Goal: Obtain resource: Obtain resource

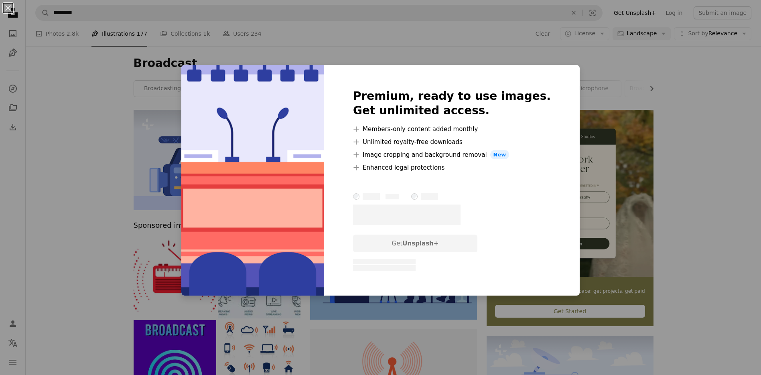
scroll to position [1382, 0]
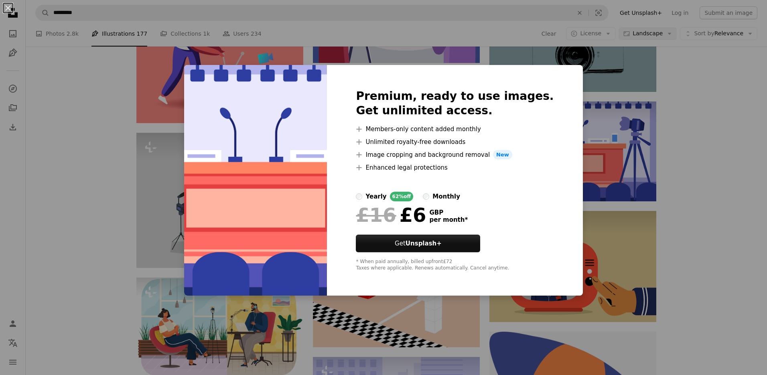
click at [700, 117] on div "An X shape Premium, ready to use images. Get unlimited access. A plus sign Memb…" at bounding box center [383, 187] width 767 height 375
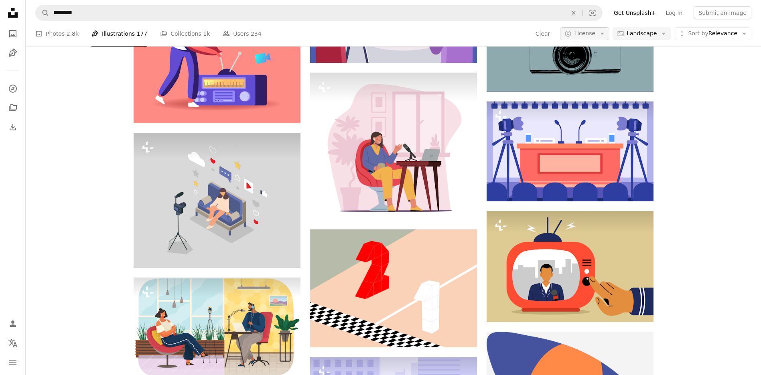
click at [605, 35] on icon "Arrow down" at bounding box center [602, 33] width 7 height 7
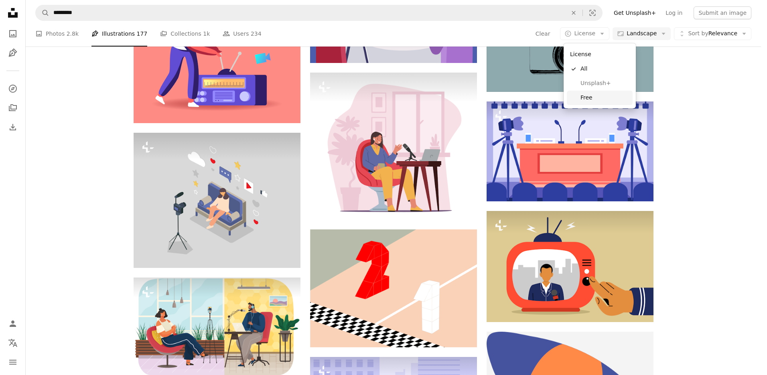
click at [595, 95] on span "Free" at bounding box center [604, 98] width 49 height 8
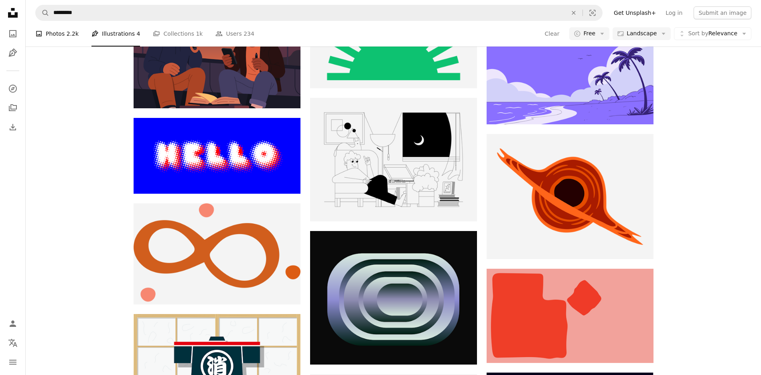
click at [65, 32] on link "A photo Photos 2.2k" at bounding box center [56, 34] width 43 height 26
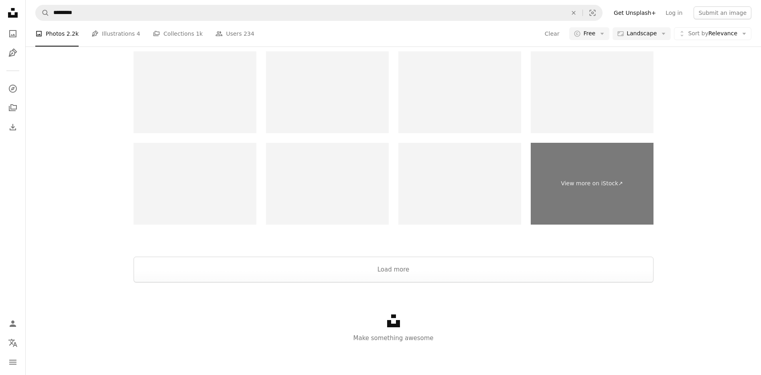
scroll to position [805, 0]
